Goal: Transaction & Acquisition: Purchase product/service

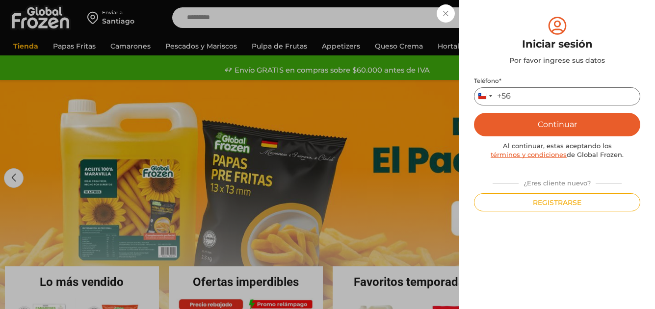
click at [545, 96] on input "Teléfono *" at bounding box center [557, 96] width 166 height 18
type input "*********"
click at [562, 125] on button "Continuar" at bounding box center [557, 125] width 166 height 24
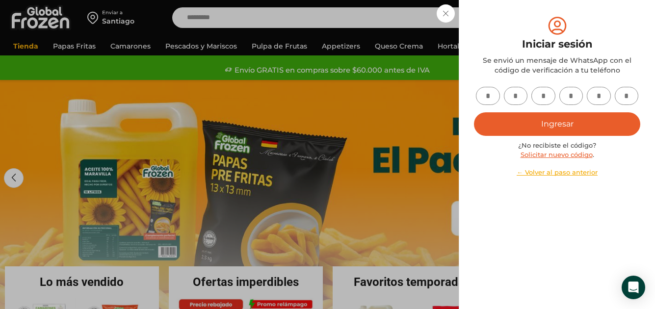
click at [490, 97] on input "text" at bounding box center [488, 96] width 24 height 18
type input "*"
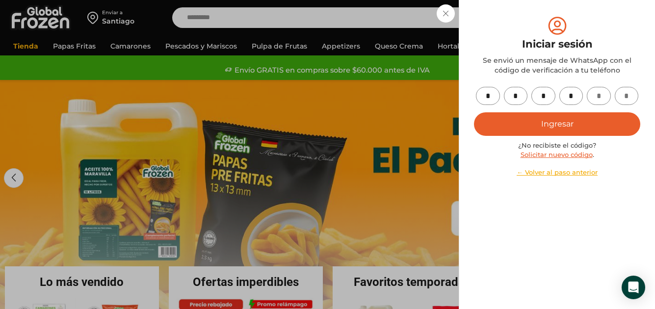
type input "*"
click at [554, 120] on button "Ingresar" at bounding box center [557, 124] width 166 height 24
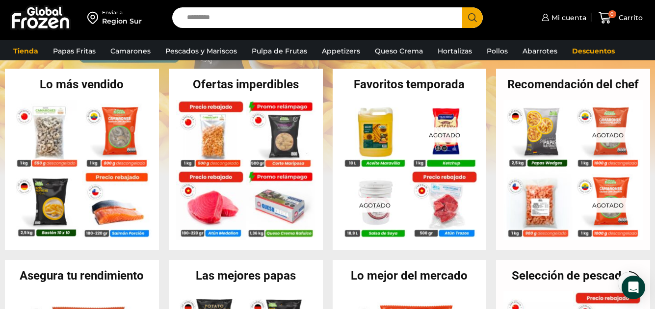
scroll to position [196, 0]
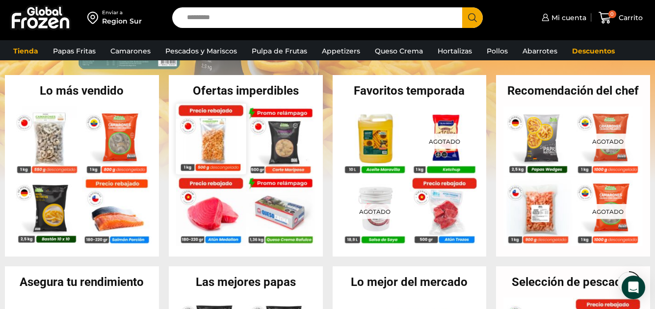
click at [209, 150] on img at bounding box center [211, 139] width 70 height 70
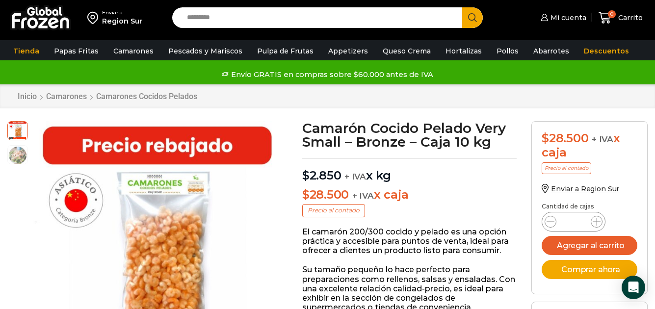
click at [578, 221] on input "*" at bounding box center [574, 222] width 19 height 14
type input "**"
click at [578, 248] on button "Agregar al carrito" at bounding box center [590, 245] width 96 height 19
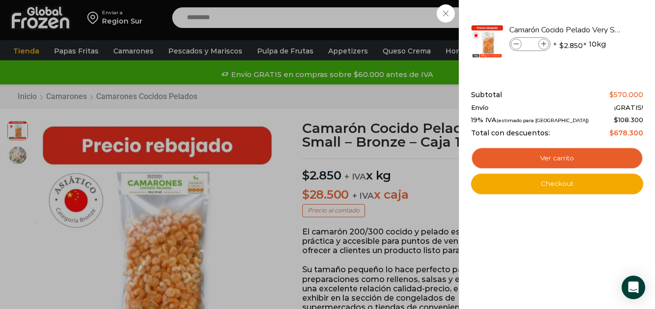
click at [596, 14] on div "20 Carrito 20 20 Shopping Cart" at bounding box center [620, 17] width 49 height 23
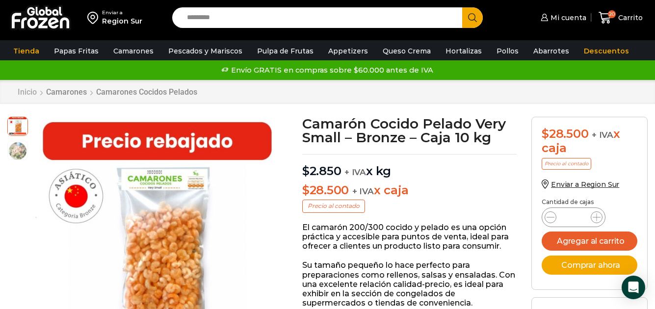
click at [24, 91] on link "Inicio" at bounding box center [27, 91] width 20 height 9
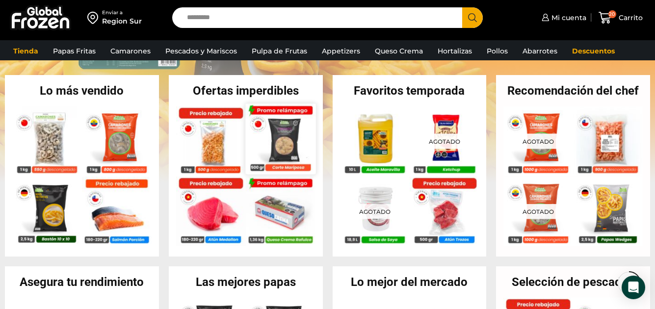
click at [280, 150] on img at bounding box center [280, 139] width 70 height 70
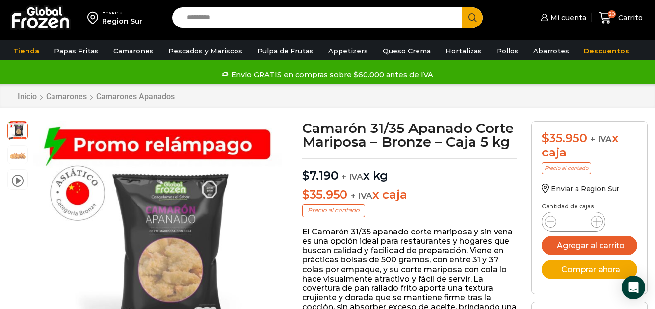
click at [580, 222] on input "*" at bounding box center [574, 222] width 19 height 14
type input "**"
click at [582, 248] on button "Agregar al carrito" at bounding box center [590, 245] width 96 height 19
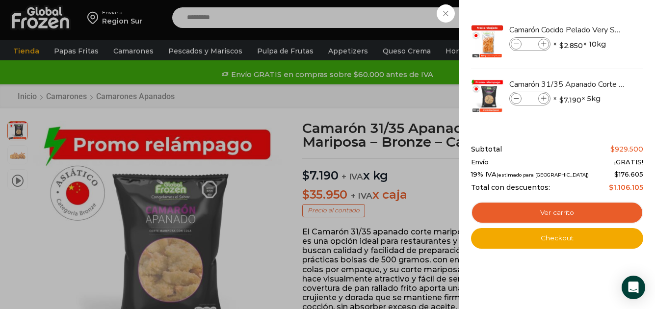
click at [596, 12] on div "30 Carrito 30 30 Shopping Cart" at bounding box center [620, 17] width 49 height 23
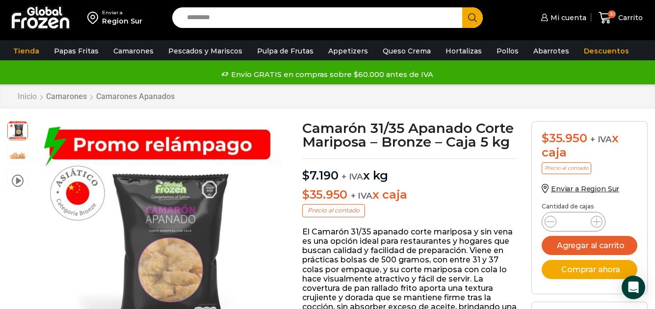
click at [29, 95] on link "Inicio" at bounding box center [27, 96] width 20 height 9
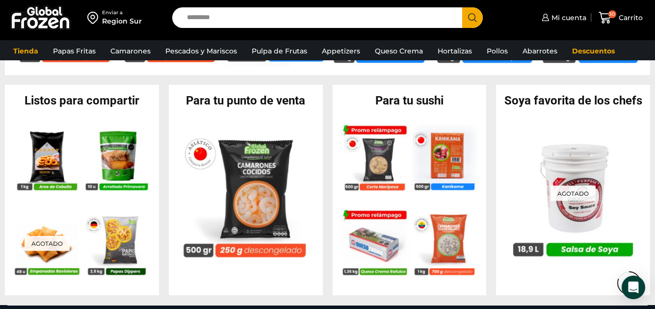
scroll to position [884, 0]
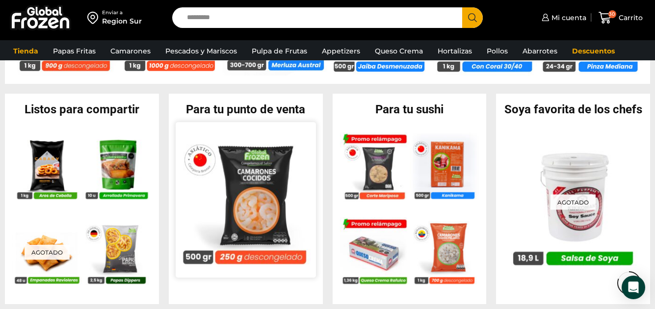
click at [261, 217] on img at bounding box center [246, 200] width 140 height 140
